Goal: Task Accomplishment & Management: Complete application form

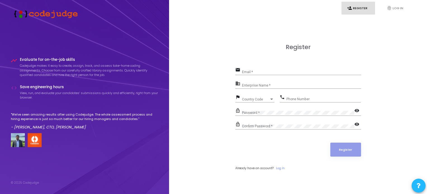
click at [262, 75] on div "Email *" at bounding box center [301, 70] width 119 height 9
type input "[EMAIL_ADDRESS][DOMAIN_NAME]"
click at [274, 85] on input "Enterprise Name *" at bounding box center [301, 86] width 119 height 4
click at [260, 94] on div "Country Code Country Code" at bounding box center [258, 98] width 32 height 9
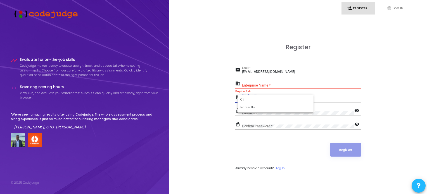
type input "9"
type input "+"
type input "indi"
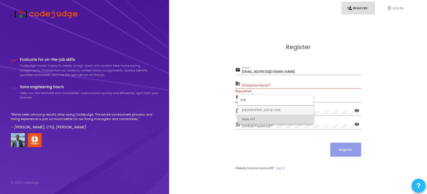
click at [259, 119] on span "India +91" at bounding box center [275, 119] width 67 height 9
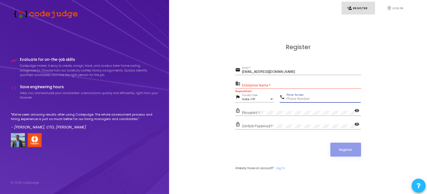
click at [298, 100] on input "Phone Number" at bounding box center [323, 99] width 74 height 4
type input "7009036091"
click at [286, 86] on input "Enterprise Name *" at bounding box center [301, 86] width 119 height 4
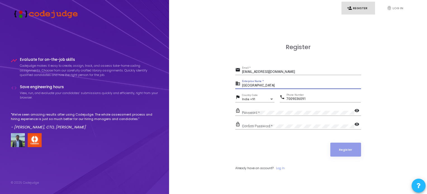
type input "[GEOGRAPHIC_DATA]"
click at [282, 109] on div "Password *" at bounding box center [298, 111] width 112 height 9
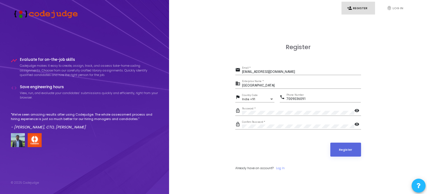
click at [353, 110] on div "Password *" at bounding box center [298, 111] width 112 height 9
click at [355, 111] on mat-icon "visibility" at bounding box center [357, 111] width 7 height 7
click at [356, 126] on mat-icon "visibility" at bounding box center [357, 124] width 7 height 7
click at [350, 145] on button "Register" at bounding box center [345, 150] width 31 height 14
click at [286, 72] on input "[EMAIL_ADDRESS][DOMAIN_NAME]" at bounding box center [301, 72] width 119 height 4
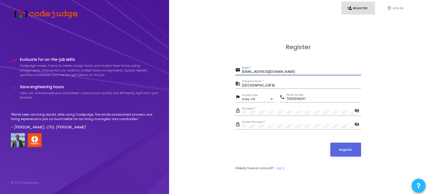
click at [286, 72] on input "[EMAIL_ADDRESS][DOMAIN_NAME]" at bounding box center [301, 72] width 119 height 4
type input "[EMAIL_ADDRESS][DOMAIN_NAME]"
click at [338, 145] on button "Register" at bounding box center [345, 150] width 31 height 14
